Goal: Information Seeking & Learning: Learn about a topic

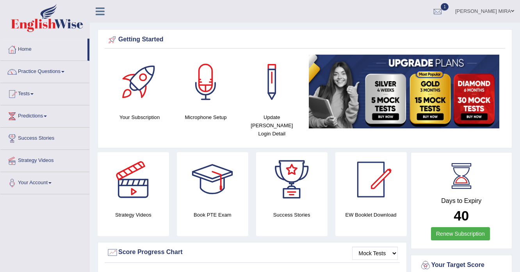
click at [513, 12] on span at bounding box center [512, 11] width 3 height 5
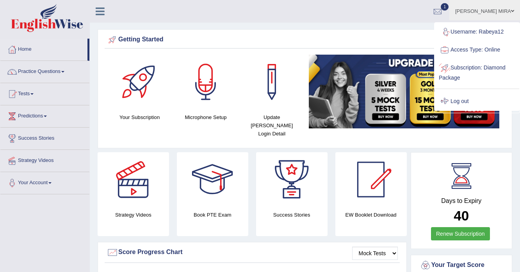
click at [476, 97] on link "Log out" at bounding box center [476, 101] width 84 height 18
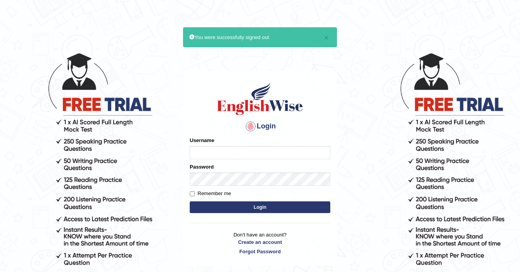
click at [238, 151] on input "Username" at bounding box center [260, 152] width 140 height 13
type input "[PERSON_NAME]"
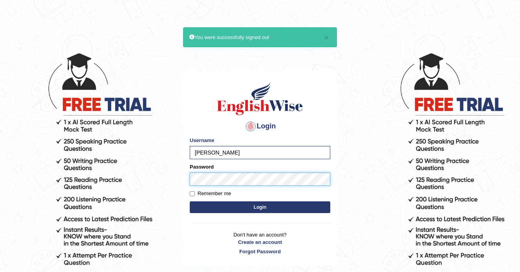
click at [190, 201] on button "Login" at bounding box center [260, 207] width 140 height 12
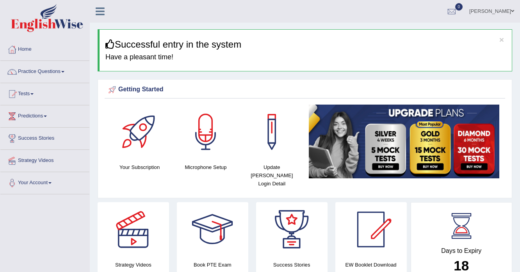
click at [64, 72] on link "Practice Questions" at bounding box center [44, 71] width 89 height 20
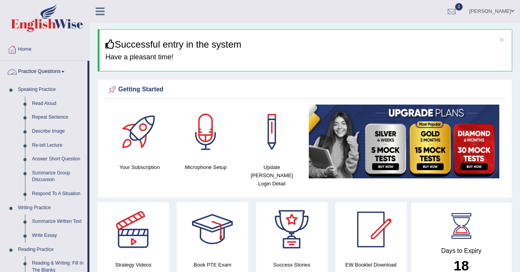
click at [60, 73] on link "Practice Questions" at bounding box center [43, 71] width 87 height 20
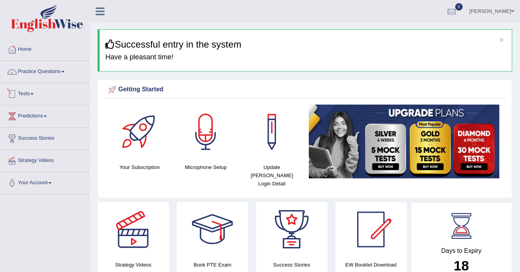
click at [34, 93] on span at bounding box center [31, 94] width 3 height 2
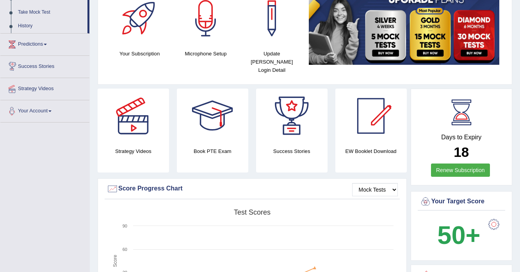
scroll to position [31, 0]
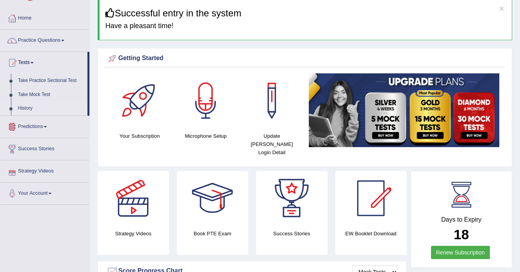
click at [33, 106] on link "History" at bounding box center [50, 108] width 73 height 14
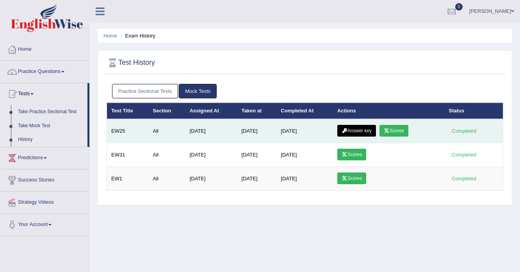
click at [388, 133] on link "Scores" at bounding box center [393, 131] width 29 height 12
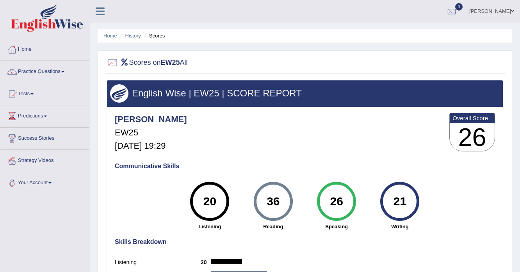
click at [128, 35] on link "History" at bounding box center [133, 36] width 16 height 6
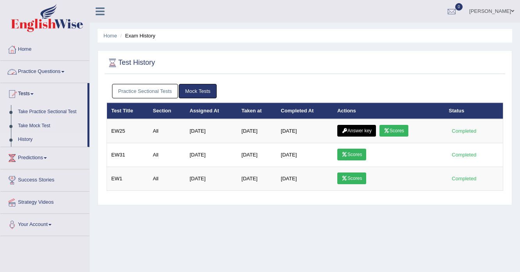
click at [51, 76] on link "Practice Questions" at bounding box center [44, 71] width 89 height 20
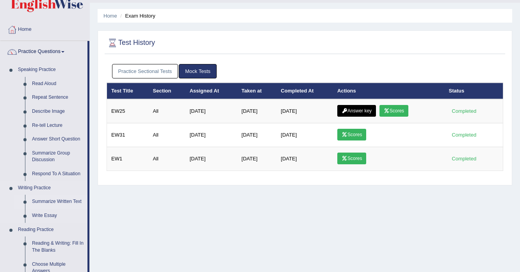
scroll to position [31, 0]
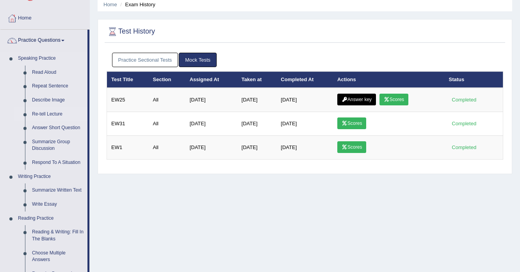
click at [60, 110] on link "Re-tell Lecture" at bounding box center [57, 114] width 59 height 14
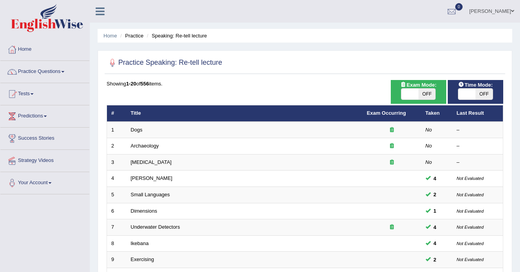
click at [401, 89] on span at bounding box center [409, 94] width 17 height 11
checkbox input "true"
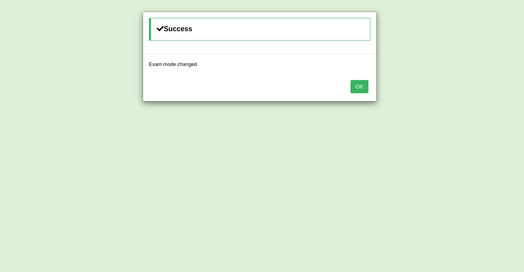
click at [356, 83] on button "OK" at bounding box center [360, 86] width 18 height 13
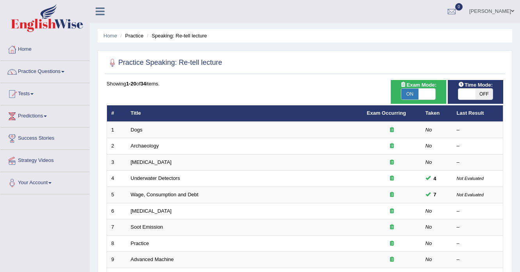
click at [471, 92] on span at bounding box center [466, 94] width 17 height 11
checkbox input "true"
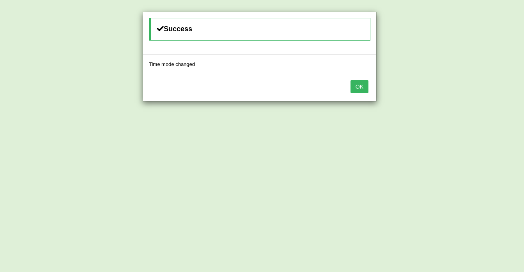
click at [371, 83] on div "OK" at bounding box center [259, 87] width 233 height 27
click at [366, 83] on button "OK" at bounding box center [360, 86] width 18 height 13
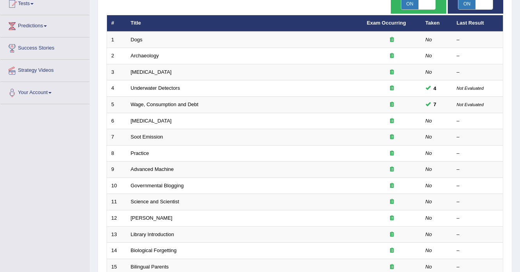
scroll to position [94, 0]
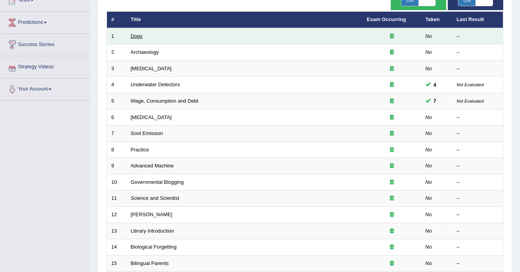
click at [140, 37] on link "Dogs" at bounding box center [137, 36] width 12 height 6
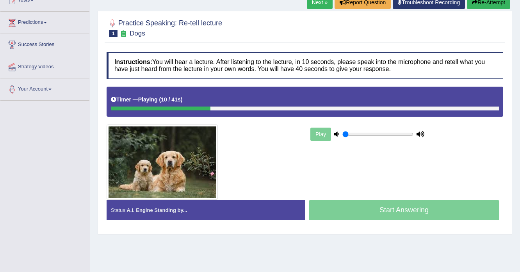
scroll to position [31, 0]
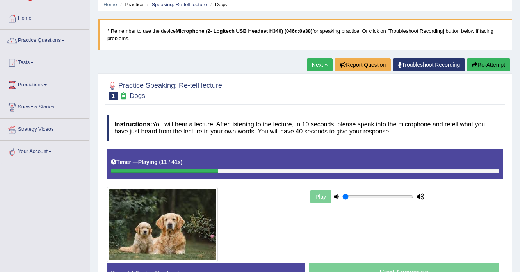
click at [485, 67] on button "Re-Attempt" at bounding box center [487, 64] width 43 height 13
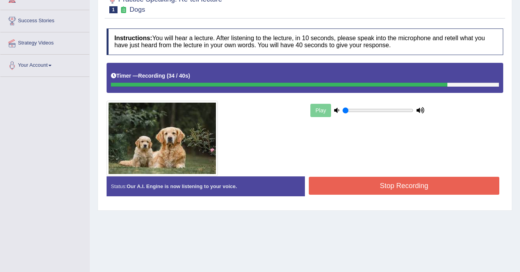
scroll to position [125, 0]
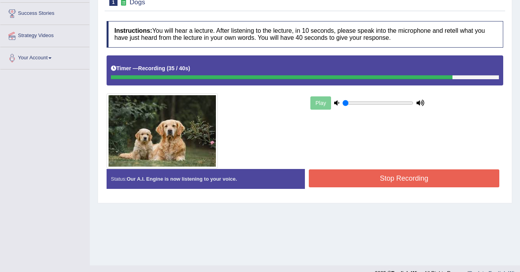
click at [382, 180] on button "Stop Recording" at bounding box center [404, 178] width 190 height 18
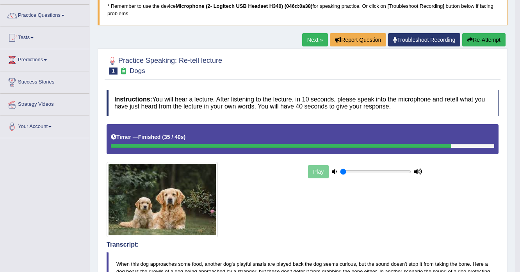
scroll to position [31, 0]
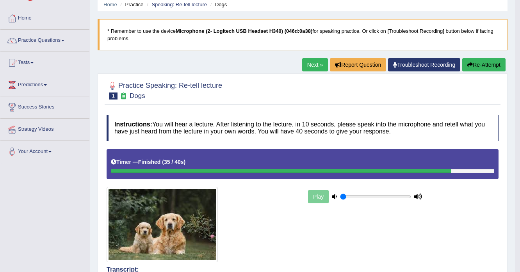
click at [486, 62] on button "Re-Attempt" at bounding box center [483, 64] width 43 height 13
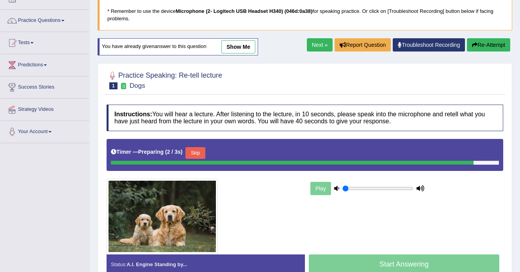
scroll to position [62, 0]
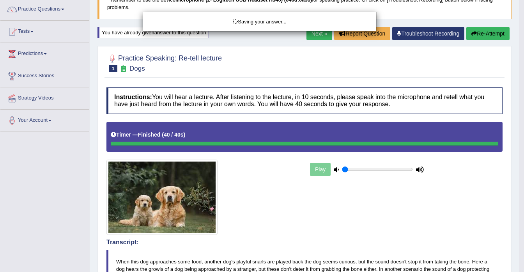
click at [392, 248] on div "Saving your answer..." at bounding box center [262, 136] width 524 height 272
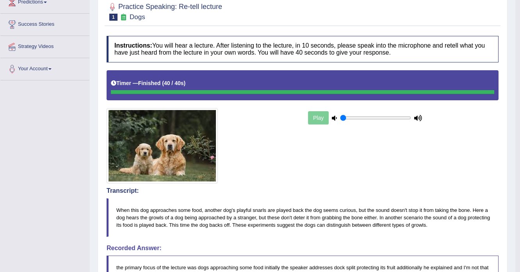
scroll to position [72, 0]
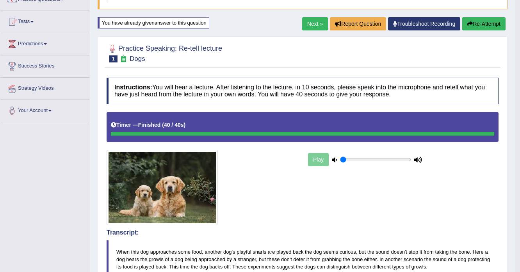
click at [481, 22] on button "Re-Attempt" at bounding box center [483, 23] width 43 height 13
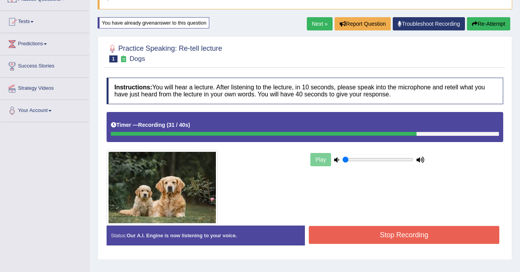
click at [378, 228] on button "Stop Recording" at bounding box center [404, 235] width 190 height 18
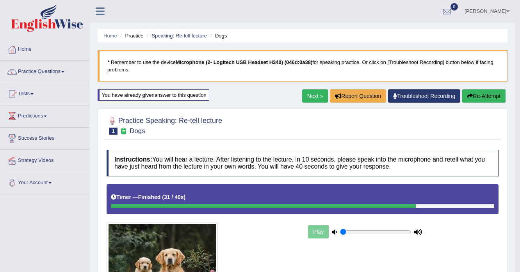
click at [64, 71] on span at bounding box center [62, 72] width 3 height 2
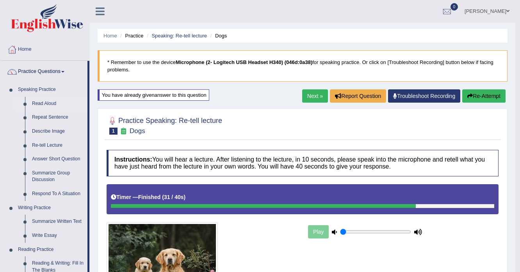
click at [51, 102] on link "Read Aloud" at bounding box center [57, 104] width 59 height 14
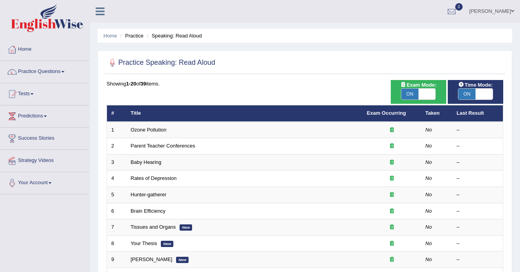
click at [413, 94] on span "ON" at bounding box center [409, 94] width 17 height 11
checkbox input "false"
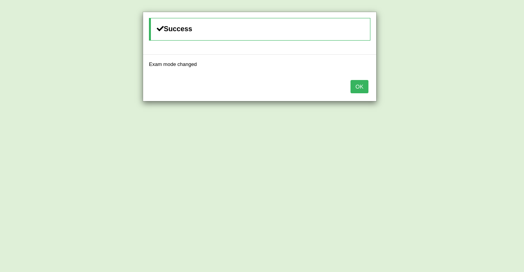
click at [362, 86] on button "OK" at bounding box center [360, 86] width 18 height 13
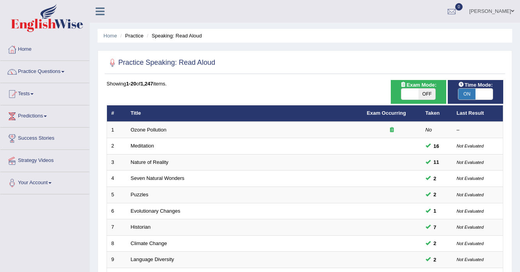
click at [473, 92] on span "ON" at bounding box center [466, 94] width 17 height 11
checkbox input "false"
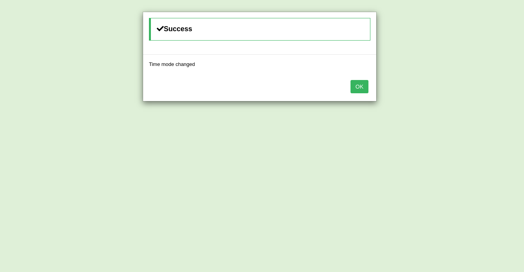
click at [362, 84] on button "OK" at bounding box center [360, 86] width 18 height 13
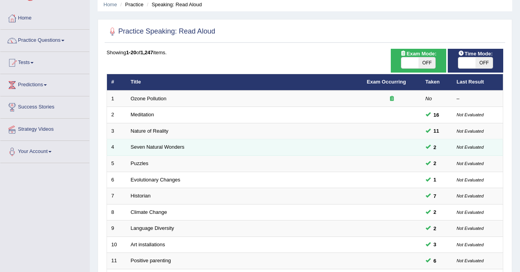
scroll to position [62, 0]
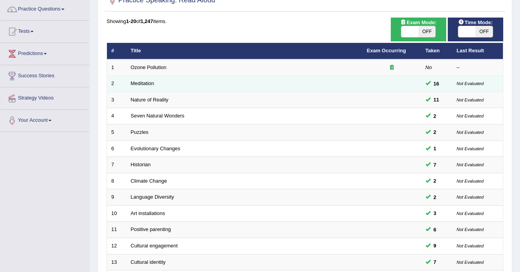
click at [177, 84] on td "Meditation" at bounding box center [244, 84] width 236 height 16
click at [141, 84] on link "Meditation" at bounding box center [142, 83] width 23 height 6
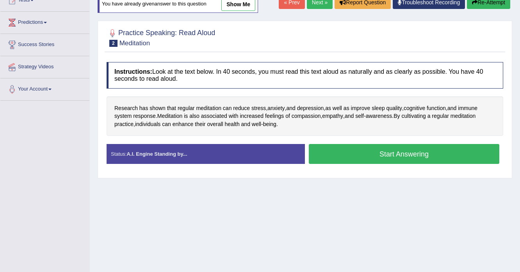
click at [242, 5] on link "show me" at bounding box center [238, 4] width 34 height 13
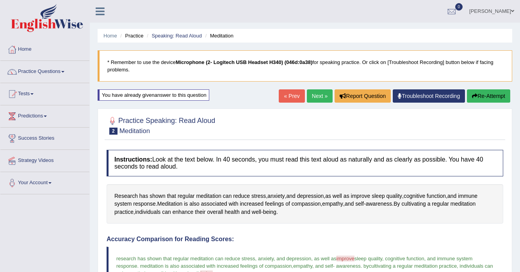
click at [319, 97] on link "Next »" at bounding box center [320, 95] width 26 height 13
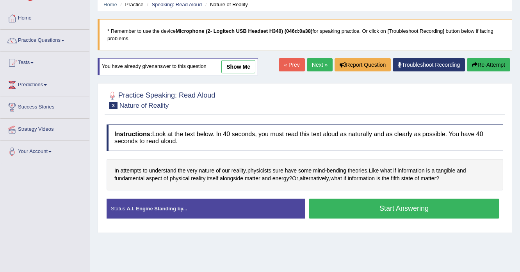
click at [239, 66] on link "show me" at bounding box center [238, 66] width 34 height 13
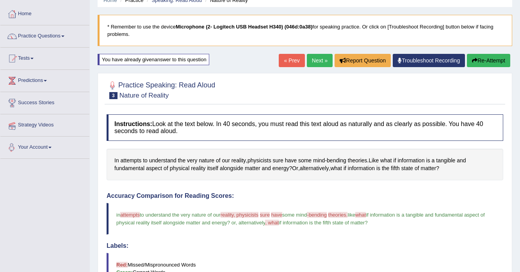
scroll to position [31, 0]
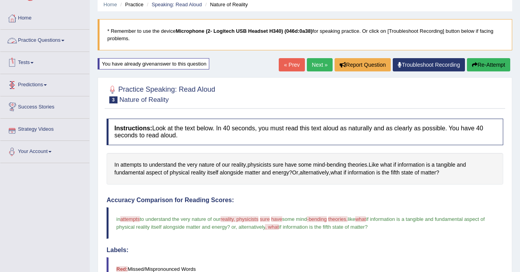
click at [65, 39] on link "Practice Questions" at bounding box center [44, 40] width 89 height 20
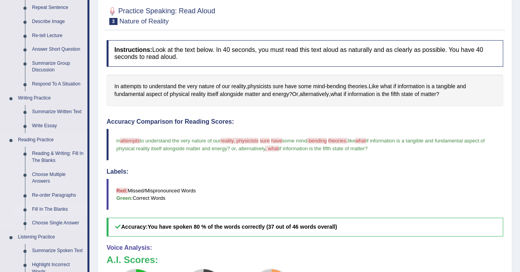
scroll to position [125, 0]
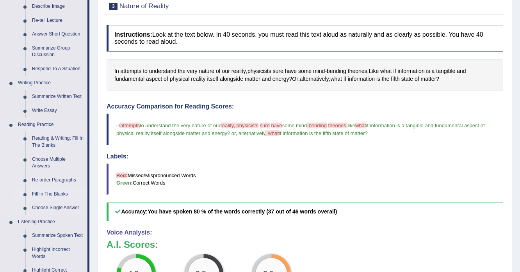
click at [59, 195] on link "Fill In The Blanks" at bounding box center [57, 194] width 59 height 14
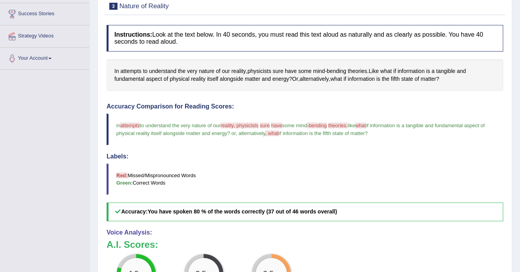
scroll to position [163, 0]
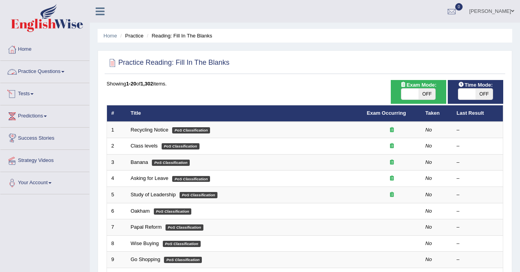
click at [64, 72] on span at bounding box center [62, 72] width 3 height 2
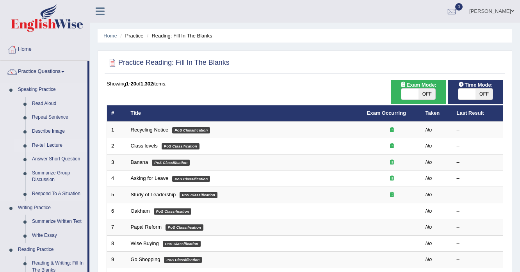
click at [50, 144] on link "Re-tell Lecture" at bounding box center [57, 145] width 59 height 14
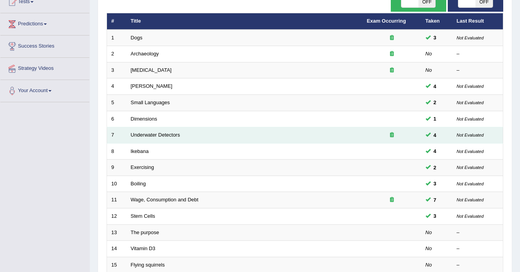
scroll to position [94, 0]
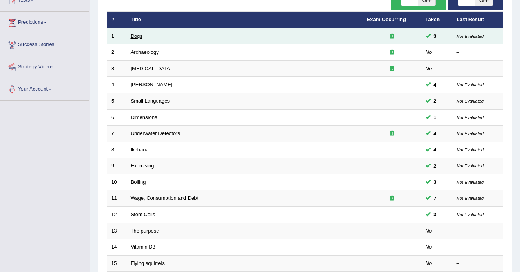
click at [133, 34] on link "Dogs" at bounding box center [137, 36] width 12 height 6
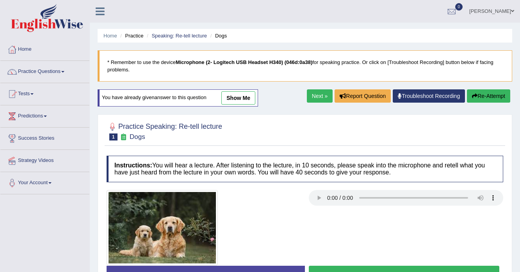
click at [242, 95] on link "show me" at bounding box center [238, 97] width 34 height 13
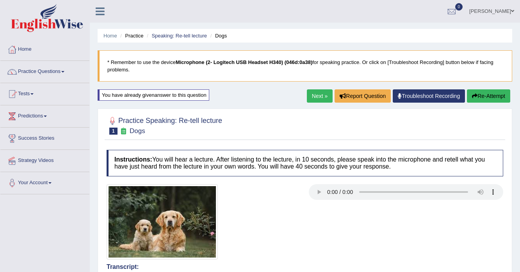
click at [474, 96] on icon "button" at bounding box center [474, 95] width 5 height 5
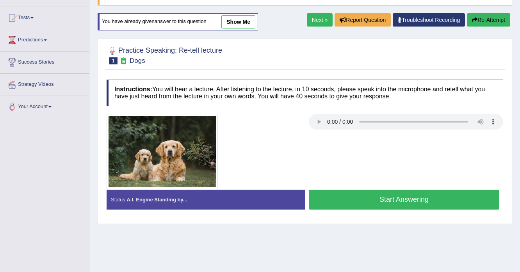
scroll to position [75, 0]
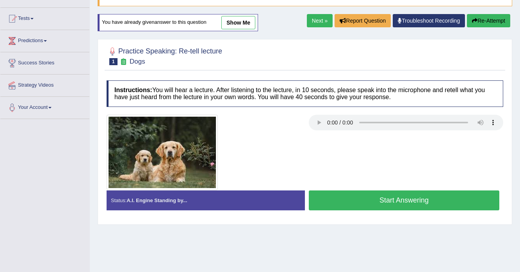
click at [360, 191] on button "Start Answering" at bounding box center [404, 200] width 190 height 20
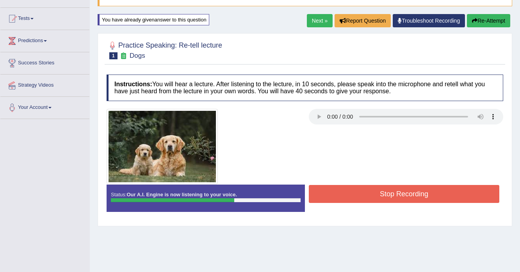
click at [370, 197] on button "Stop Recording" at bounding box center [404, 194] width 190 height 18
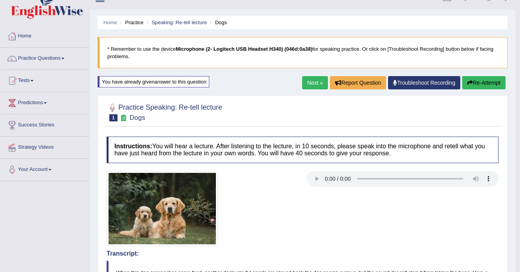
scroll to position [13, 0]
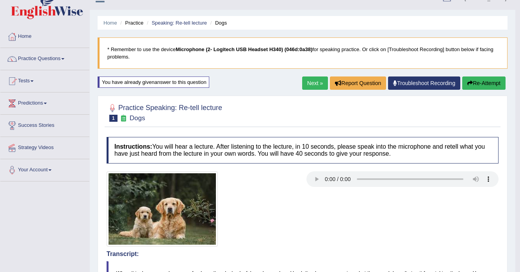
click at [30, 80] on link "Tests" at bounding box center [44, 80] width 89 height 20
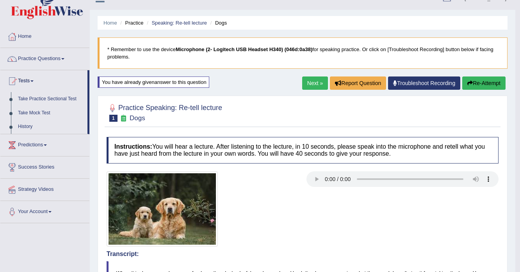
click at [26, 37] on link "Home" at bounding box center [44, 36] width 89 height 20
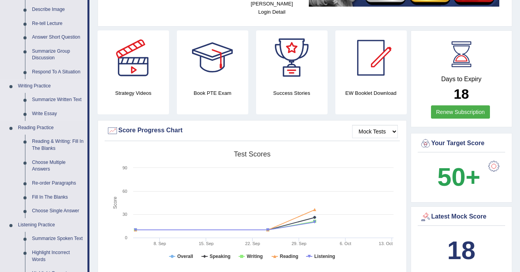
scroll to position [125, 0]
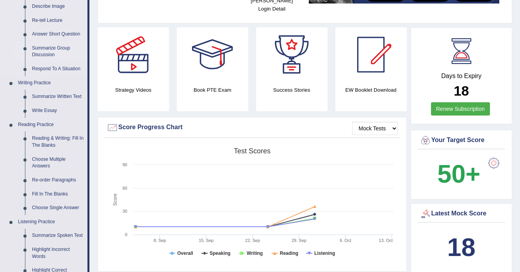
click at [37, 47] on link "Summarize Group Discussion" at bounding box center [57, 51] width 59 height 21
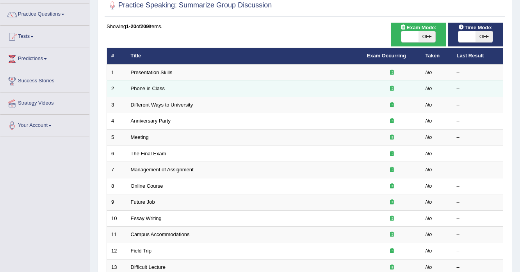
scroll to position [55, 0]
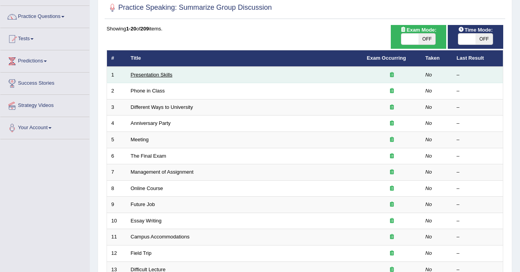
click at [138, 73] on link "Presentation Skills" at bounding box center [152, 75] width 42 height 6
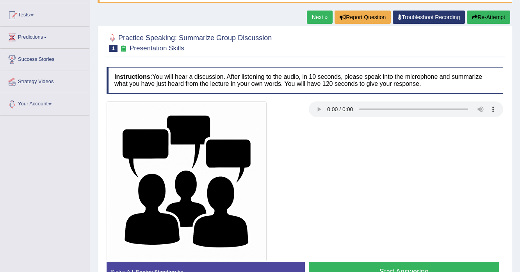
scroll to position [94, 0]
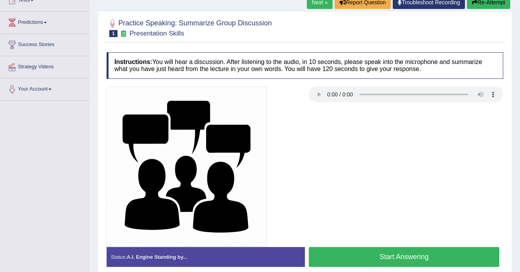
click at [385, 253] on button "Start Answering" at bounding box center [404, 257] width 190 height 20
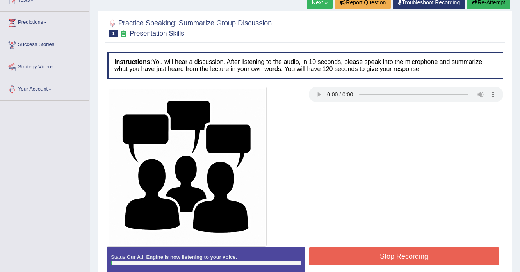
click at [385, 253] on button "Stop Recording" at bounding box center [404, 256] width 190 height 18
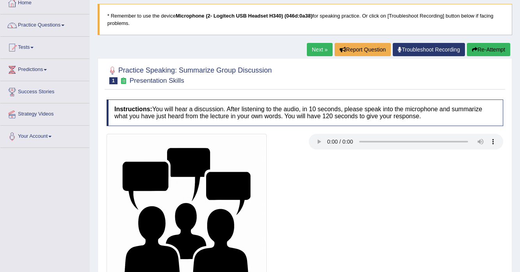
scroll to position [31, 0]
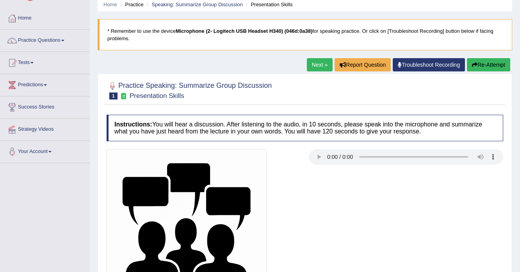
click at [488, 64] on button "Re-Attempt" at bounding box center [487, 64] width 43 height 13
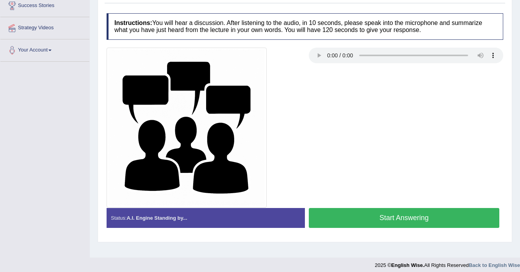
scroll to position [138, 0]
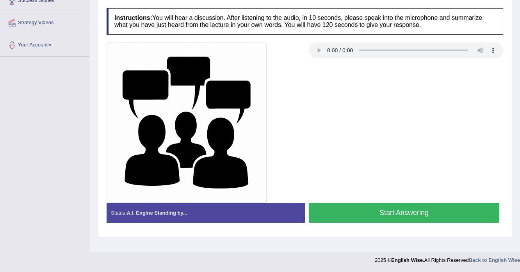
click at [365, 204] on button "Start Answering" at bounding box center [404, 213] width 190 height 20
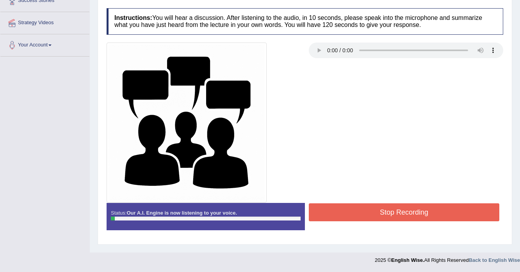
click at [360, 203] on div "Start Answering" at bounding box center [404, 203] width 198 height 0
click at [360, 206] on button "Stop Recording" at bounding box center [404, 212] width 190 height 18
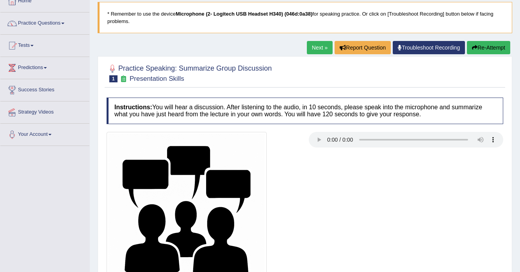
scroll to position [44, 0]
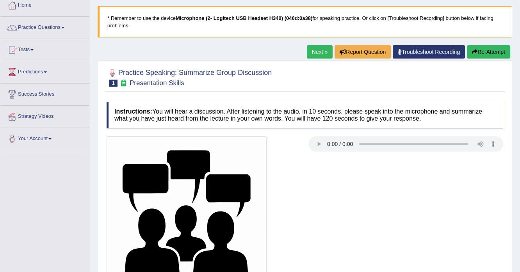
click at [487, 51] on button "Re-Attempt" at bounding box center [487, 51] width 43 height 13
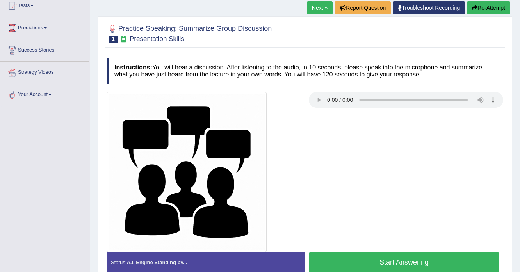
scroll to position [106, 0]
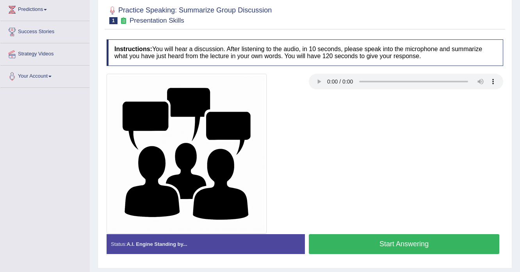
click at [375, 240] on button "Start Answering" at bounding box center [404, 244] width 190 height 20
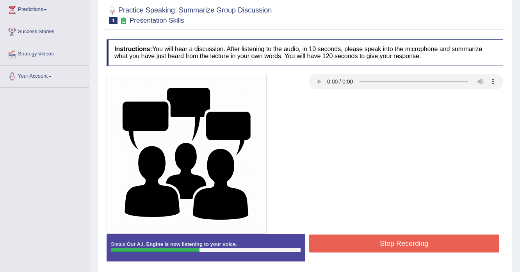
click at [374, 245] on button "Stop Recording" at bounding box center [404, 243] width 190 height 18
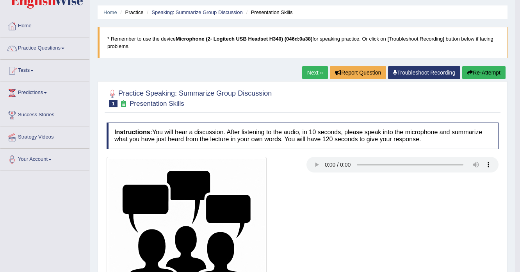
scroll to position [0, 0]
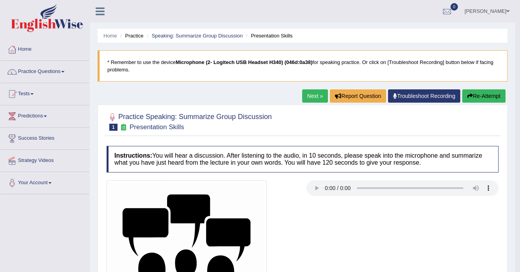
click at [484, 96] on button "Re-Attempt" at bounding box center [483, 95] width 43 height 13
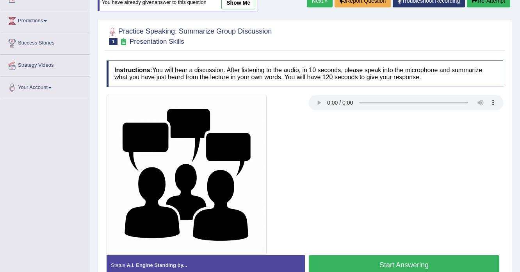
scroll to position [131, 0]
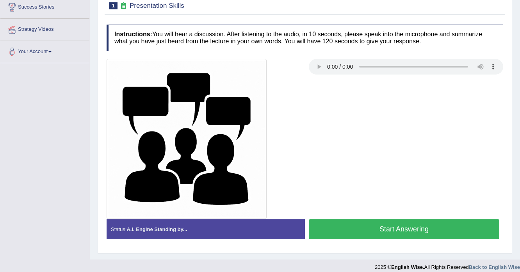
click at [379, 232] on button "Start Answering" at bounding box center [404, 229] width 190 height 20
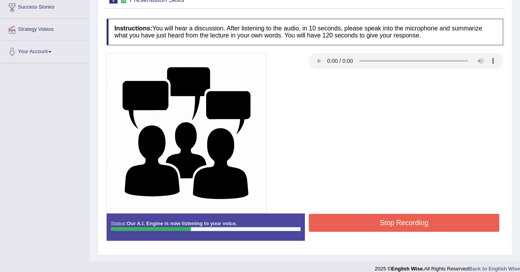
click at [397, 225] on button "Stop Recording" at bounding box center [404, 223] width 190 height 18
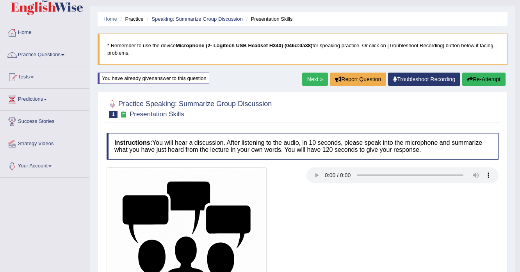
scroll to position [4, 0]
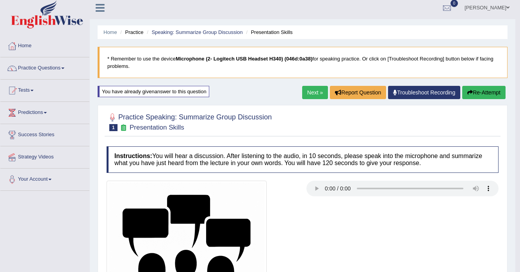
click at [482, 90] on button "Re-Attempt" at bounding box center [483, 92] width 43 height 13
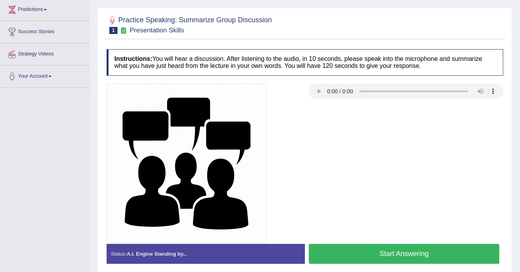
scroll to position [138, 0]
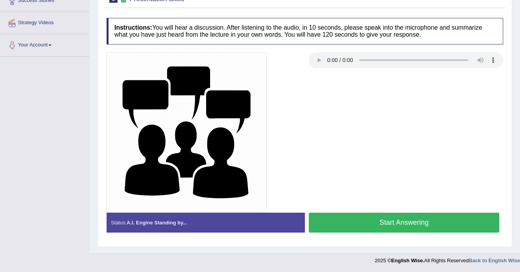
click at [412, 226] on button "Start Answering" at bounding box center [404, 223] width 190 height 20
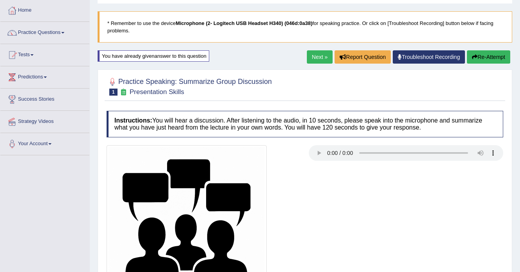
scroll to position [13, 0]
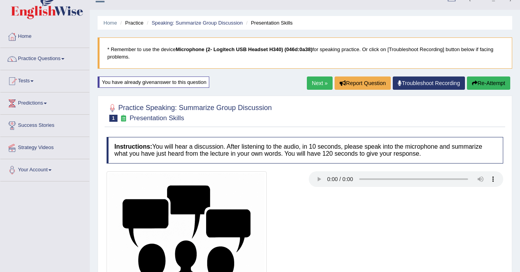
click at [493, 80] on button "Re-Attempt" at bounding box center [487, 82] width 43 height 13
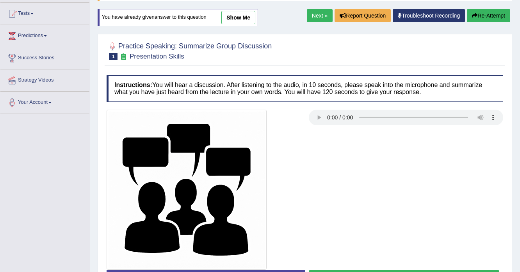
scroll to position [106, 0]
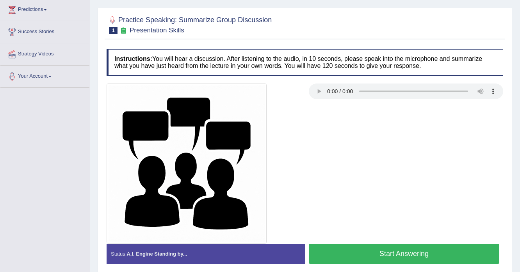
click at [334, 250] on button "Start Answering" at bounding box center [404, 254] width 190 height 20
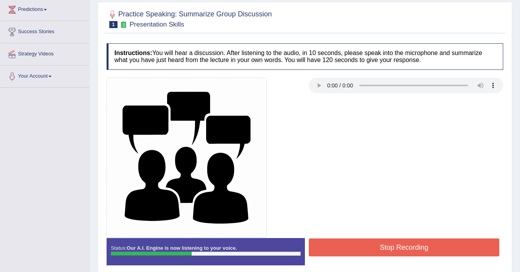
click at [334, 250] on button "Stop Recording" at bounding box center [404, 247] width 190 height 18
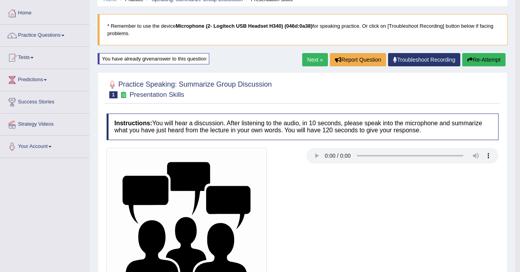
scroll to position [0, 0]
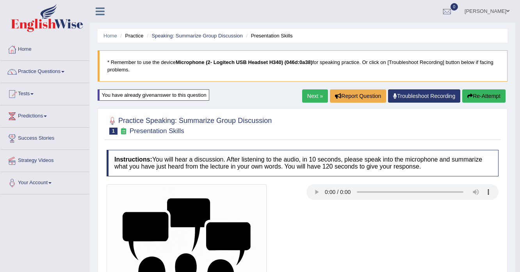
click at [487, 96] on button "Re-Attempt" at bounding box center [483, 95] width 43 height 13
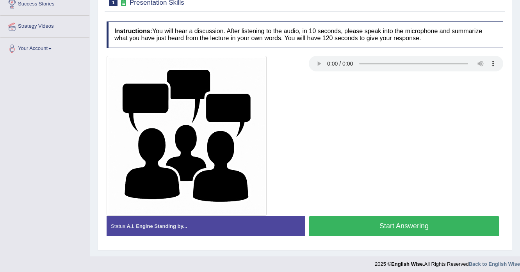
scroll to position [138, 0]
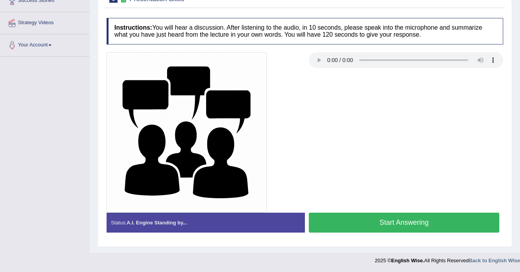
click at [423, 223] on button "Start Answering" at bounding box center [404, 223] width 190 height 20
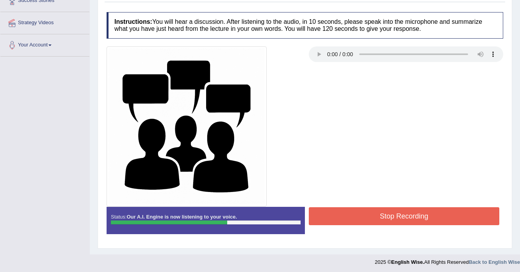
click at [465, 215] on button "Stop Recording" at bounding box center [404, 216] width 190 height 18
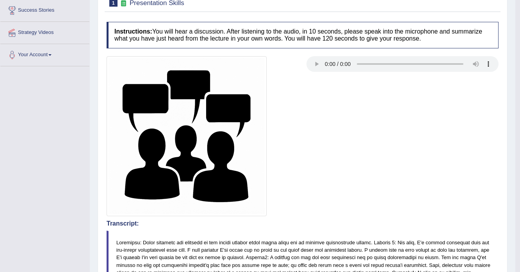
scroll to position [75, 0]
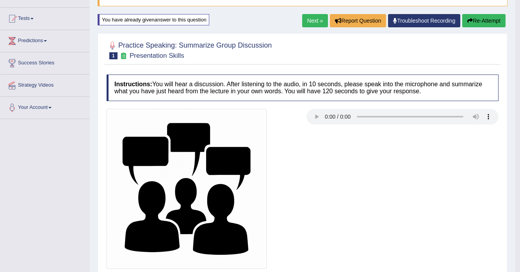
click at [484, 18] on button "Re-Attempt" at bounding box center [483, 20] width 43 height 13
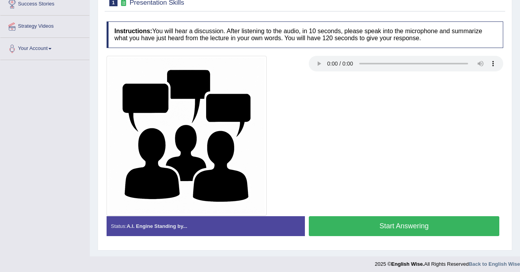
scroll to position [138, 0]
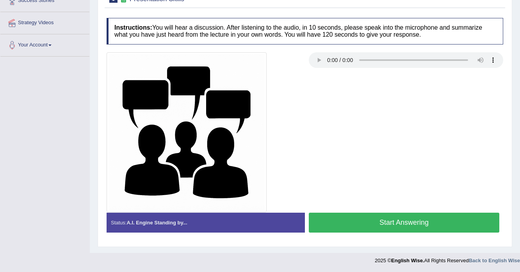
click at [409, 224] on button "Start Answering" at bounding box center [404, 223] width 190 height 20
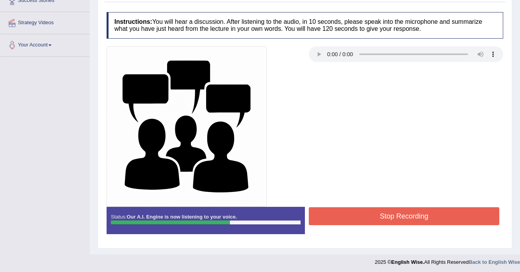
click at [408, 216] on button "Stop Recording" at bounding box center [404, 216] width 190 height 18
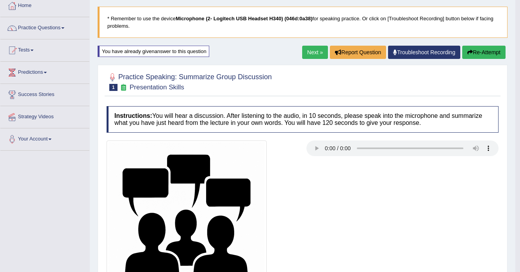
scroll to position [0, 0]
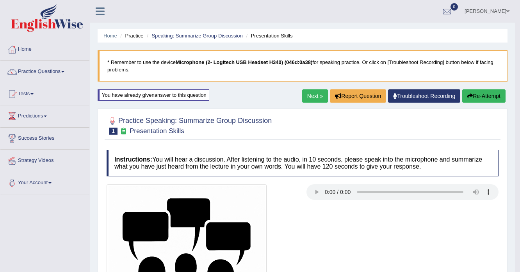
click at [486, 94] on button "Re-Attempt" at bounding box center [483, 95] width 43 height 13
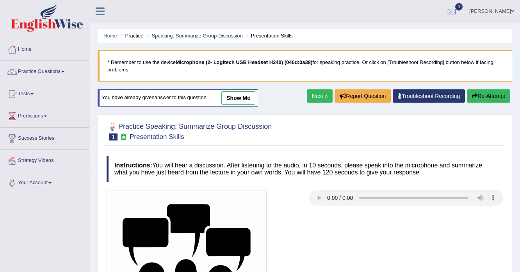
click at [244, 101] on link "show me" at bounding box center [238, 97] width 34 height 13
click at [243, 99] on div "Home Practice Speaking: Summarize Group Discussion Presentation Skills * Rememb…" at bounding box center [305, 195] width 430 height 390
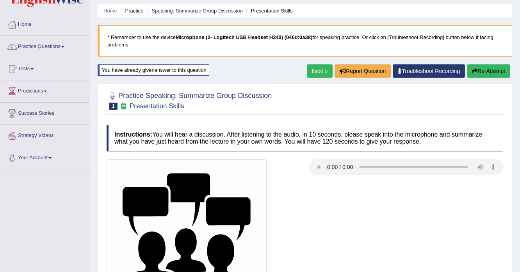
scroll to position [11, 0]
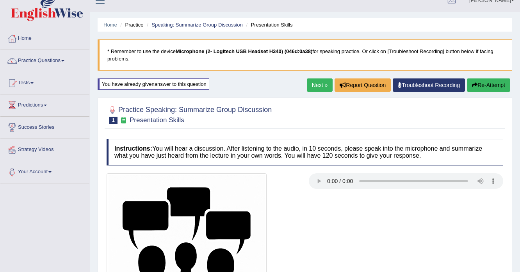
click at [478, 83] on button "Re-Attempt" at bounding box center [487, 84] width 43 height 13
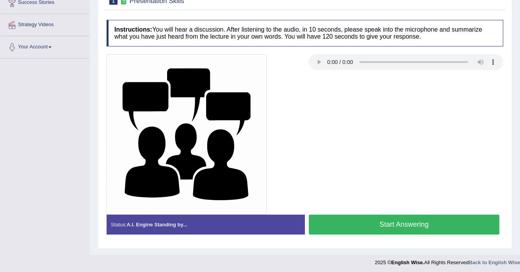
scroll to position [136, 0]
click at [343, 217] on button "Start Answering" at bounding box center [404, 225] width 190 height 20
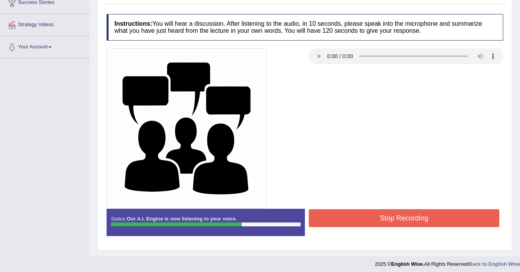
click at [448, 209] on button "Stop Recording" at bounding box center [404, 218] width 190 height 18
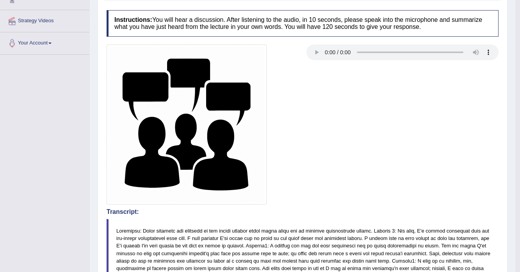
scroll to position [73, 0]
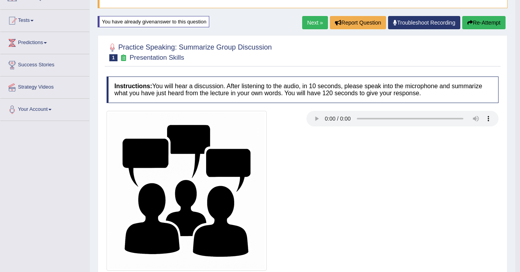
click at [474, 22] on button "Re-Attempt" at bounding box center [483, 22] width 43 height 13
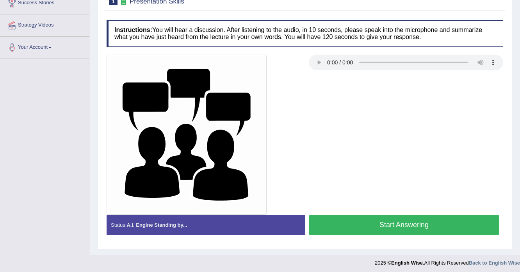
scroll to position [138, 0]
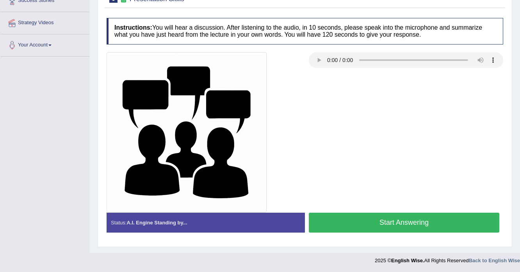
click at [349, 218] on button "Start Answering" at bounding box center [404, 223] width 190 height 20
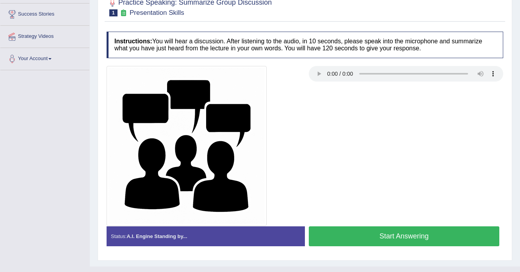
scroll to position [138, 0]
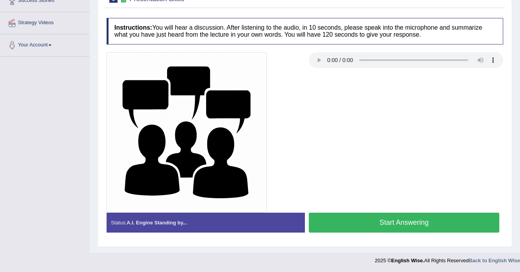
click at [365, 217] on button "Start Answering" at bounding box center [404, 223] width 190 height 20
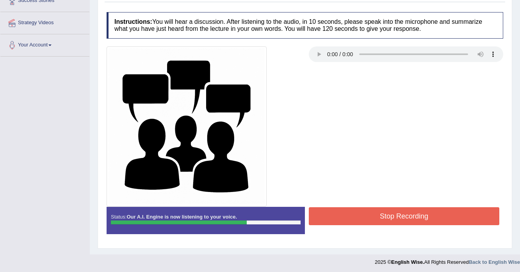
click at [390, 214] on button "Stop Recording" at bounding box center [404, 216] width 190 height 18
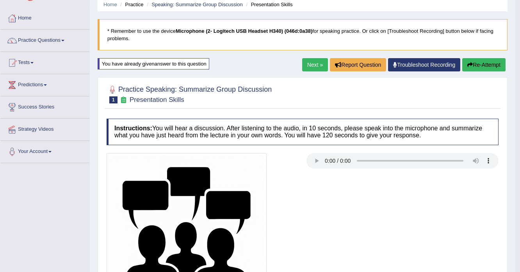
scroll to position [13, 0]
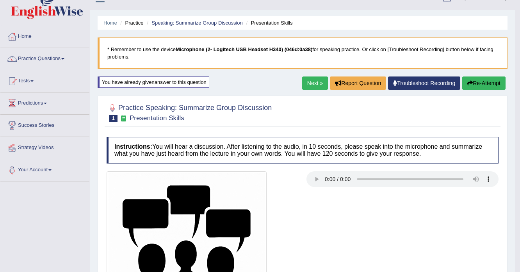
click at [482, 83] on button "Re-Attempt" at bounding box center [483, 82] width 43 height 13
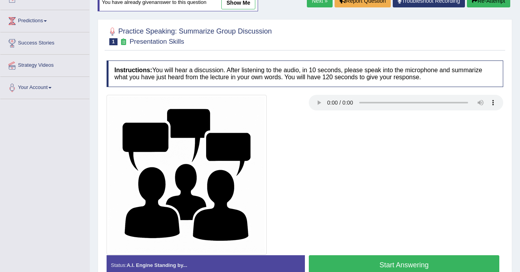
scroll to position [106, 0]
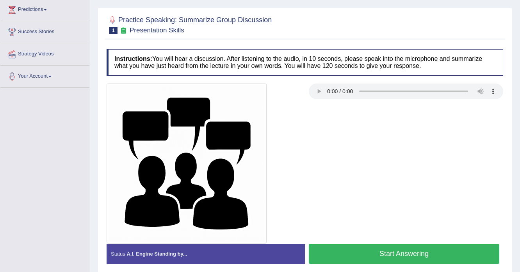
click at [385, 248] on button "Start Answering" at bounding box center [404, 254] width 190 height 20
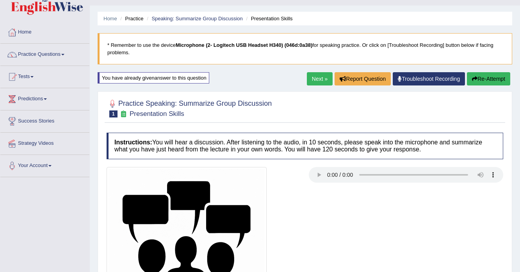
scroll to position [0, 0]
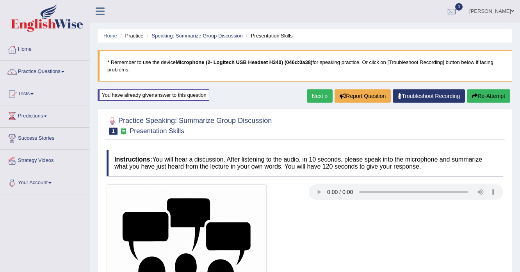
click at [487, 97] on button "Re-Attempt" at bounding box center [487, 95] width 43 height 13
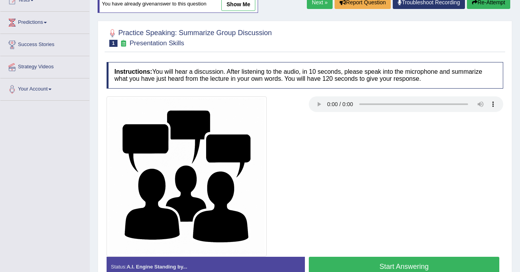
scroll to position [138, 0]
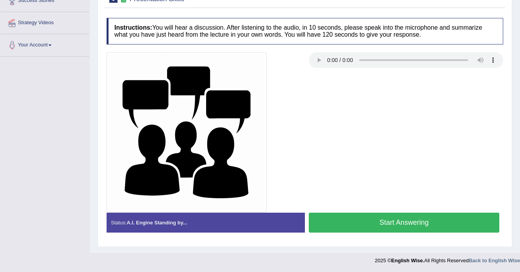
click at [364, 223] on button "Start Answering" at bounding box center [404, 223] width 190 height 20
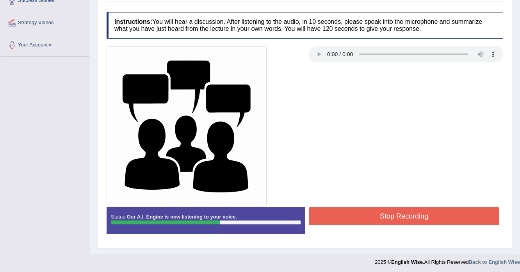
click at [360, 212] on button "Stop Recording" at bounding box center [404, 216] width 190 height 18
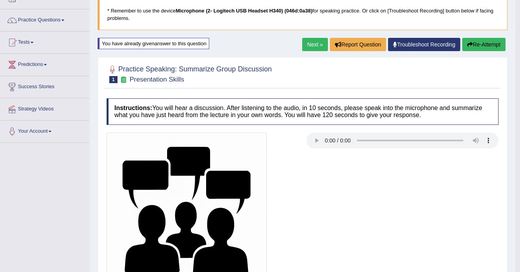
scroll to position [42, 0]
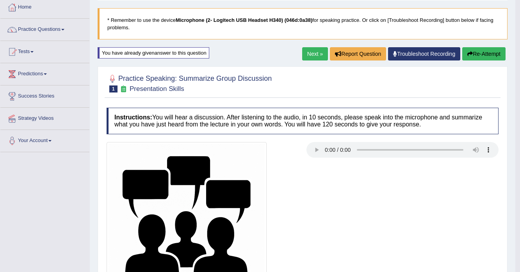
click at [477, 56] on button "Re-Attempt" at bounding box center [483, 53] width 43 height 13
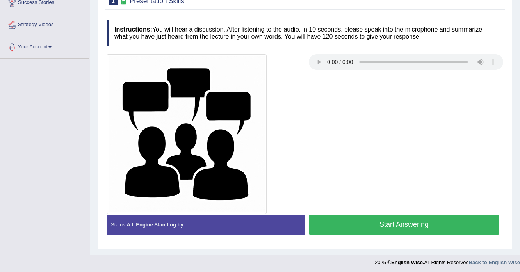
scroll to position [138, 0]
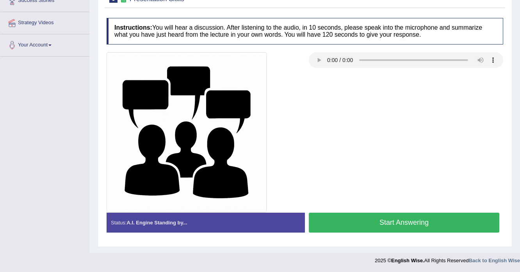
click at [352, 218] on button "Start Answering" at bounding box center [404, 223] width 190 height 20
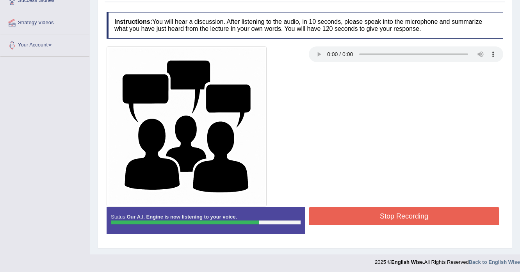
click at [351, 217] on button "Stop Recording" at bounding box center [404, 216] width 190 height 18
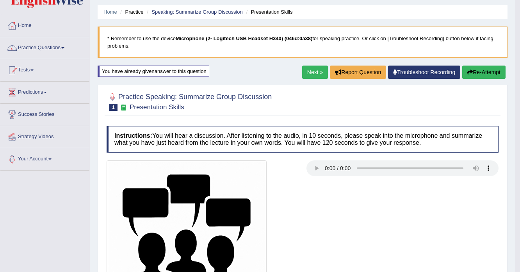
scroll to position [13, 0]
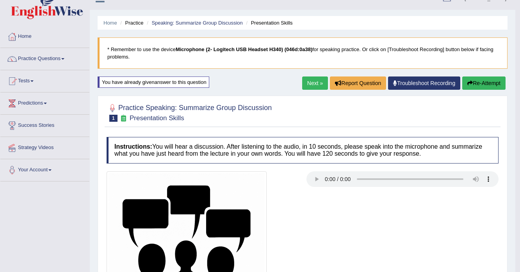
click at [491, 80] on button "Re-Attempt" at bounding box center [483, 82] width 43 height 13
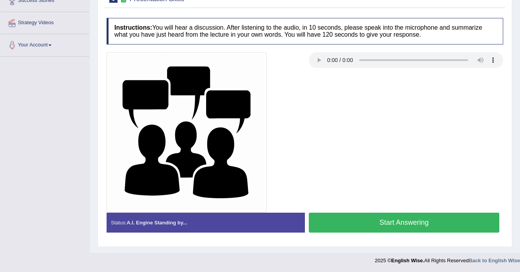
click at [394, 220] on button "Start Answering" at bounding box center [404, 223] width 190 height 20
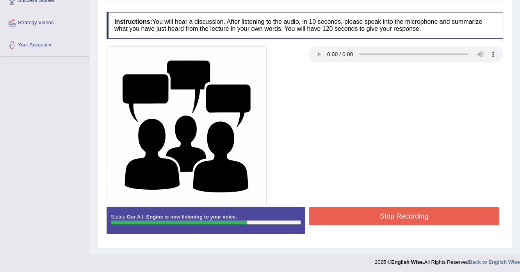
click at [394, 220] on button "Stop Recording" at bounding box center [404, 216] width 190 height 18
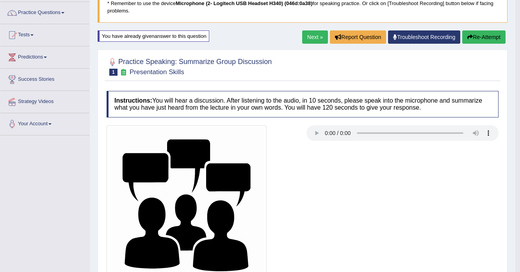
scroll to position [13, 0]
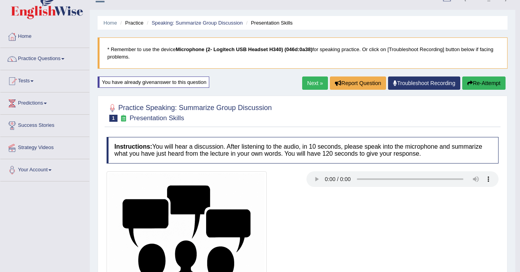
click at [480, 79] on button "Re-Attempt" at bounding box center [483, 82] width 43 height 13
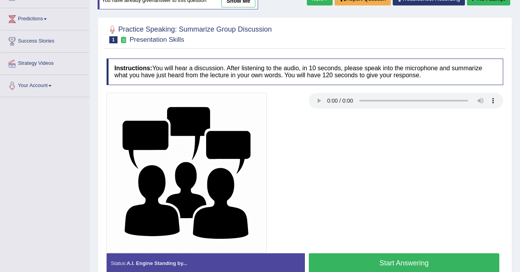
scroll to position [106, 0]
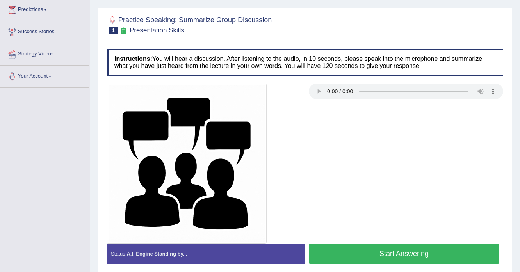
click at [357, 253] on button "Start Answering" at bounding box center [404, 254] width 190 height 20
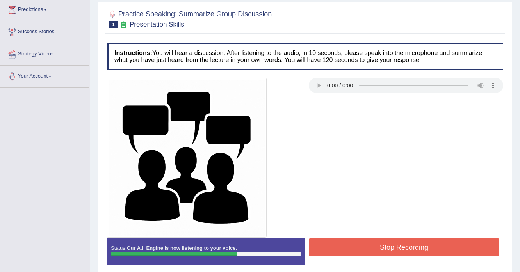
click at [361, 250] on button "Stop Recording" at bounding box center [404, 247] width 190 height 18
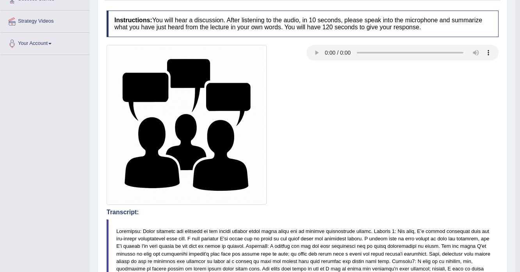
scroll to position [44, 0]
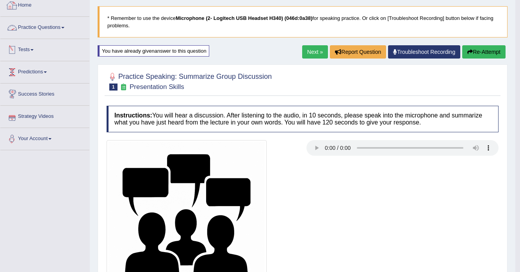
click at [64, 28] on span at bounding box center [62, 28] width 3 height 2
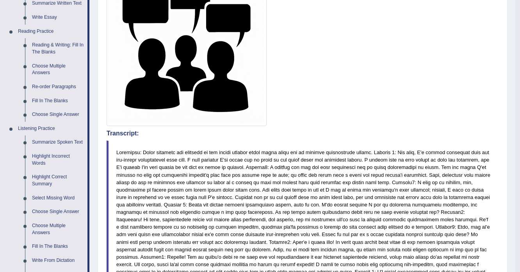
scroll to position [231, 0]
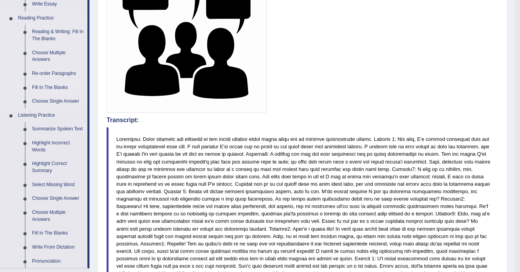
click at [47, 88] on link "Fill In The Blanks" at bounding box center [57, 88] width 59 height 14
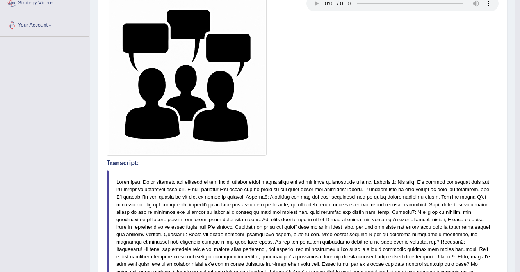
scroll to position [255, 0]
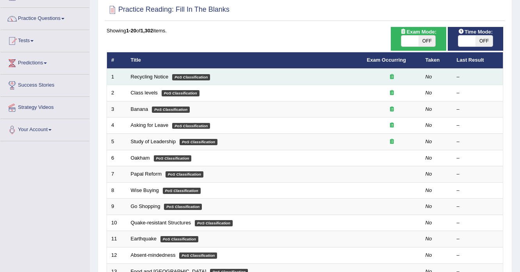
scroll to position [31, 0]
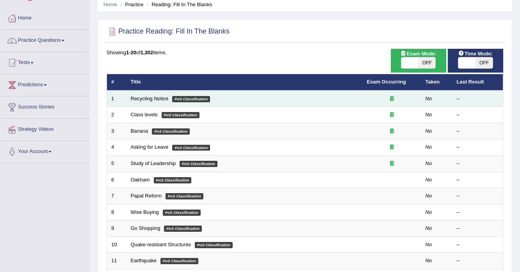
click at [197, 99] on em "PoS Classification" at bounding box center [191, 99] width 38 height 6
click at [152, 98] on link "Recycling Notice" at bounding box center [150, 99] width 38 height 6
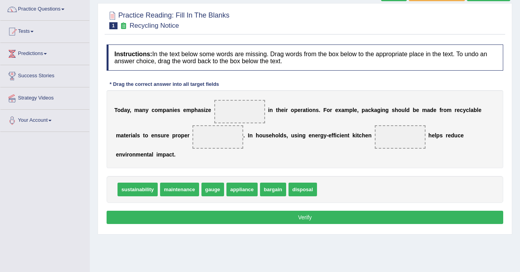
scroll to position [62, 0]
drag, startPoint x: 145, startPoint y: 187, endPoint x: 251, endPoint y: 108, distance: 132.6
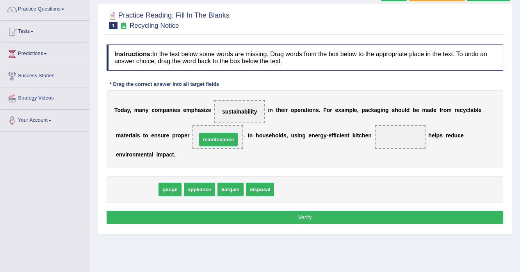
drag, startPoint x: 145, startPoint y: 186, endPoint x: 226, endPoint y: 136, distance: 95.6
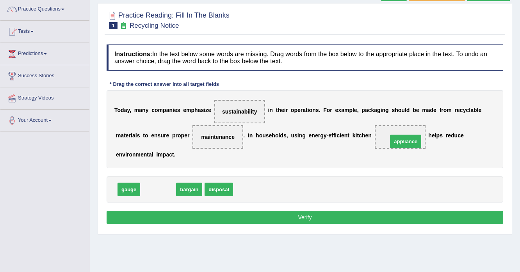
drag, startPoint x: 156, startPoint y: 187, endPoint x: 403, endPoint y: 139, distance: 251.9
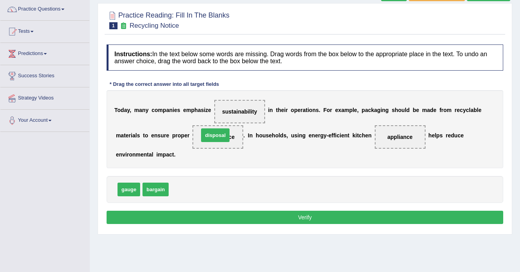
drag, startPoint x: 183, startPoint y: 186, endPoint x: 213, endPoint y: 132, distance: 62.0
click at [253, 214] on button "Verify" at bounding box center [304, 217] width 396 height 13
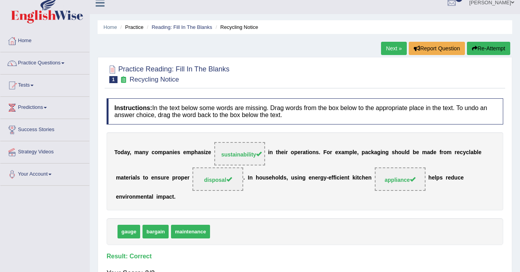
scroll to position [0, 0]
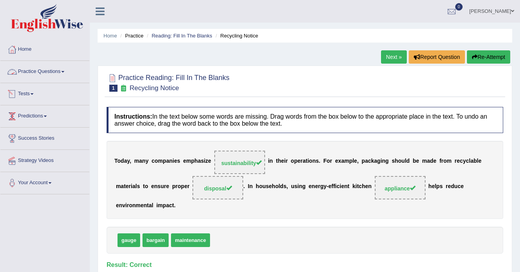
click at [62, 72] on link "Practice Questions" at bounding box center [44, 71] width 89 height 20
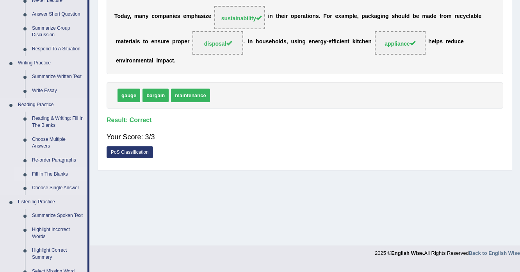
scroll to position [156, 0]
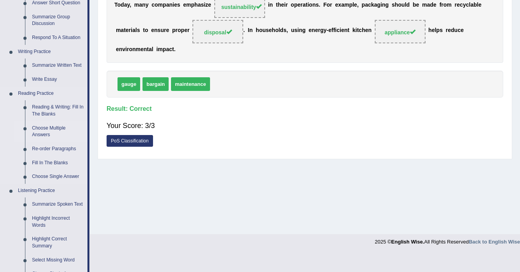
click at [45, 127] on link "Choose Multiple Answers" at bounding box center [57, 131] width 59 height 21
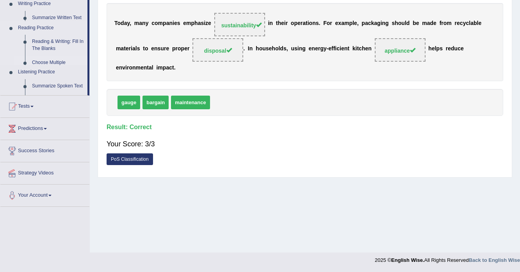
scroll to position [138, 0]
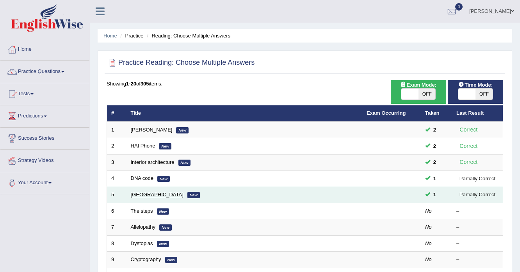
click at [147, 193] on link "[GEOGRAPHIC_DATA]" at bounding box center [157, 194] width 53 height 6
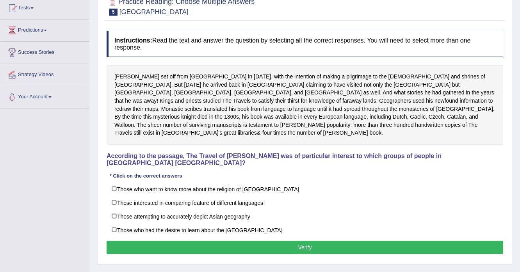
scroll to position [125, 0]
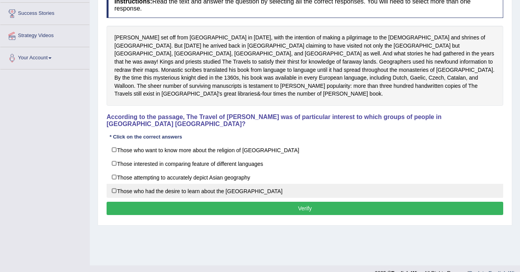
click at [117, 184] on label "Those who had the desire to learn about the [GEOGRAPHIC_DATA]" at bounding box center [304, 191] width 396 height 14
checkbox input "true"
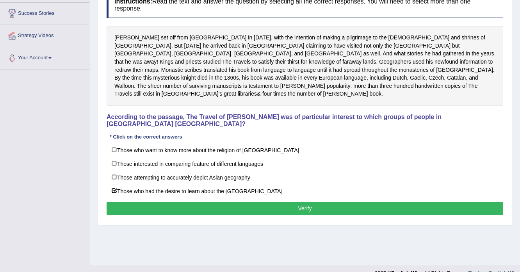
click at [193, 202] on button "Verify" at bounding box center [304, 208] width 396 height 13
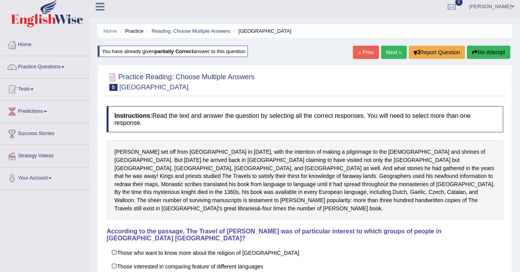
scroll to position [0, 0]
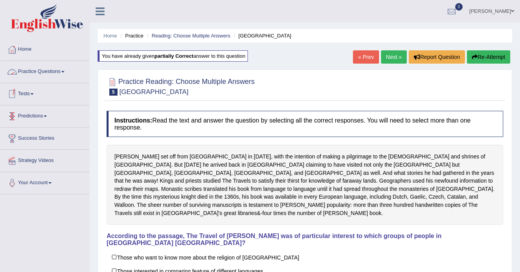
click at [64, 71] on span at bounding box center [62, 72] width 3 height 2
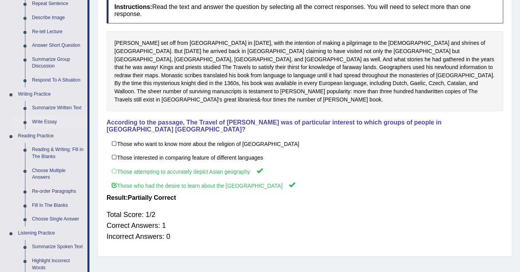
scroll to position [125, 0]
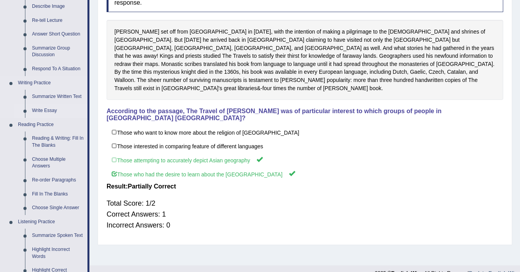
click at [41, 111] on link "Write Essay" at bounding box center [57, 111] width 59 height 14
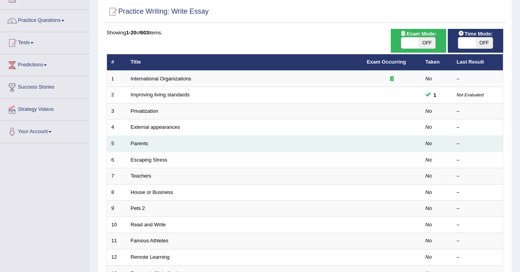
scroll to position [62, 0]
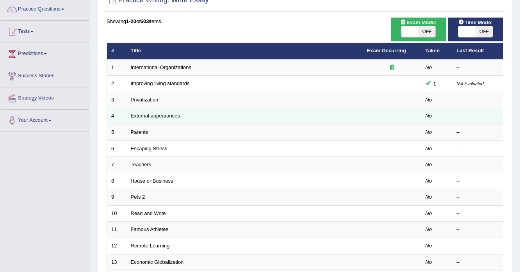
click at [136, 115] on link "External appearances" at bounding box center [155, 116] width 49 height 6
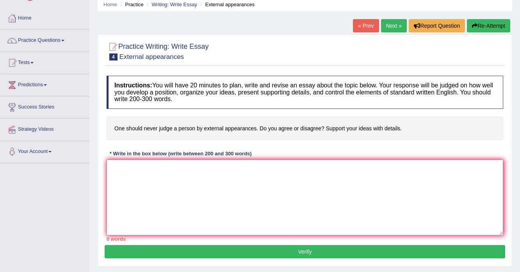
click at [172, 180] on textarea at bounding box center [304, 198] width 396 height 76
click at [173, 197] on textarea at bounding box center [304, 198] width 396 height 76
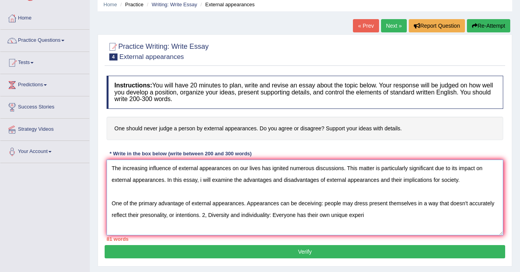
click at [207, 214] on textarea "The increasing influence of external appearances on our lives has ignited numer…" at bounding box center [304, 198] width 396 height 76
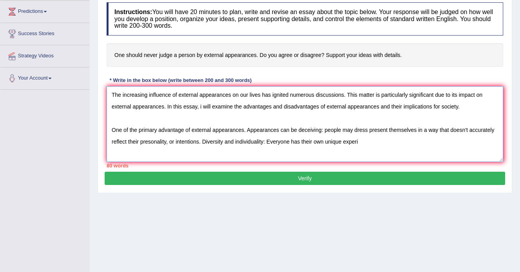
scroll to position [125, 0]
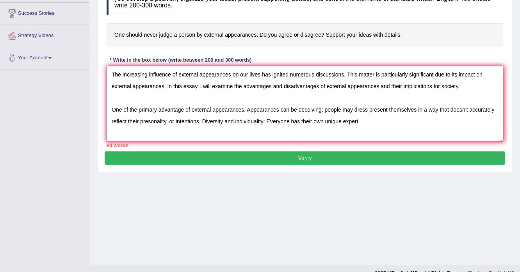
click at [202, 84] on textarea "The increasing influence of external appearances on our lives has ignited numer…" at bounding box center [304, 104] width 396 height 76
click at [242, 108] on textarea "The increasing influence of external appearances on our lives has ignited numer…" at bounding box center [304, 104] width 396 height 76
click at [243, 108] on textarea "The increasing influence of external appearances on our lives has ignited numer…" at bounding box center [304, 104] width 396 height 76
click at [183, 109] on textarea "The increasing influence of external appearances on our lives has ignited numer…" at bounding box center [304, 104] width 396 height 76
click at [252, 108] on textarea "The increasing influence of external appearances on our lives has ignited numer…" at bounding box center [304, 104] width 396 height 76
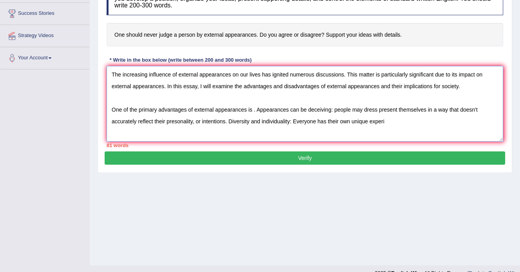
drag, startPoint x: 256, startPoint y: 109, endPoint x: 389, endPoint y: 121, distance: 133.9
click at [390, 121] on textarea "The increasing influence of external appearances on our lives has ignited numer…" at bounding box center [304, 104] width 396 height 76
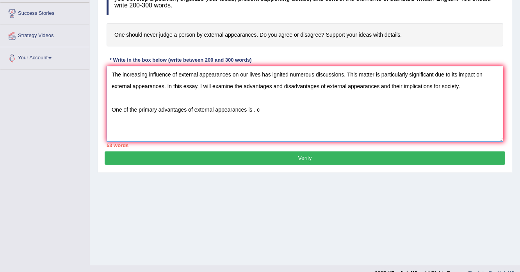
click at [274, 108] on textarea "The increasing influence of external appearances on our lives has ignited numer…" at bounding box center [304, 104] width 396 height 76
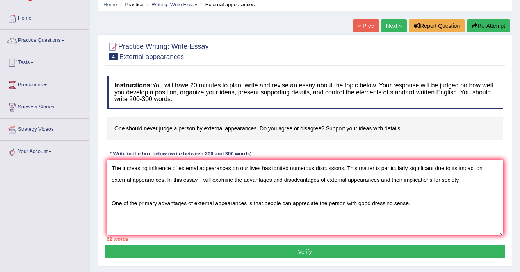
scroll to position [0, 0]
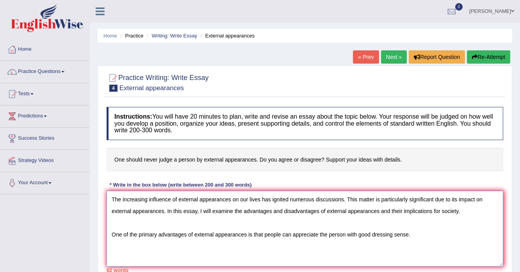
type textarea "The increasing influence of external appearances on our lives has ignited numer…"
click at [512, 11] on span at bounding box center [512, 11] width 3 height 5
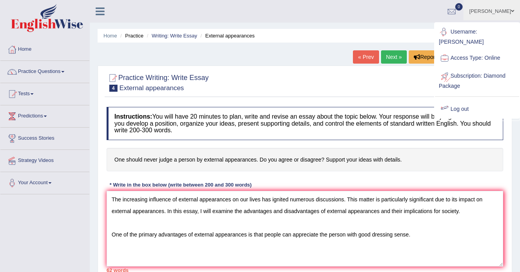
click at [463, 100] on link "Log out" at bounding box center [476, 109] width 84 height 18
